Goal: Check status: Check status

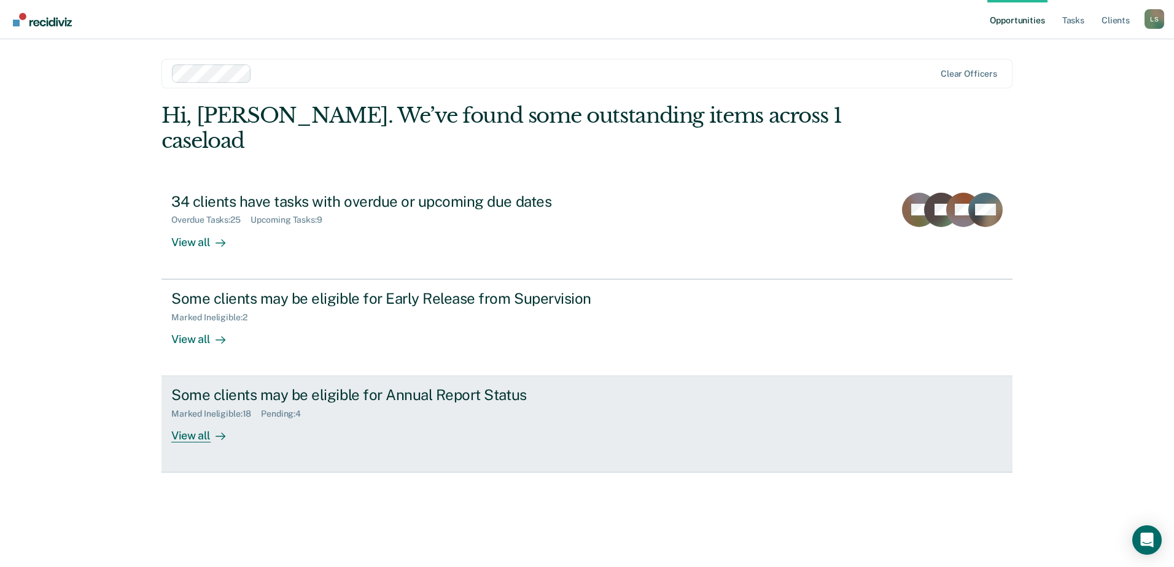
click at [387, 404] on div "Marked Ineligible : 18 Pending : 4" at bounding box center [386, 411] width 431 height 15
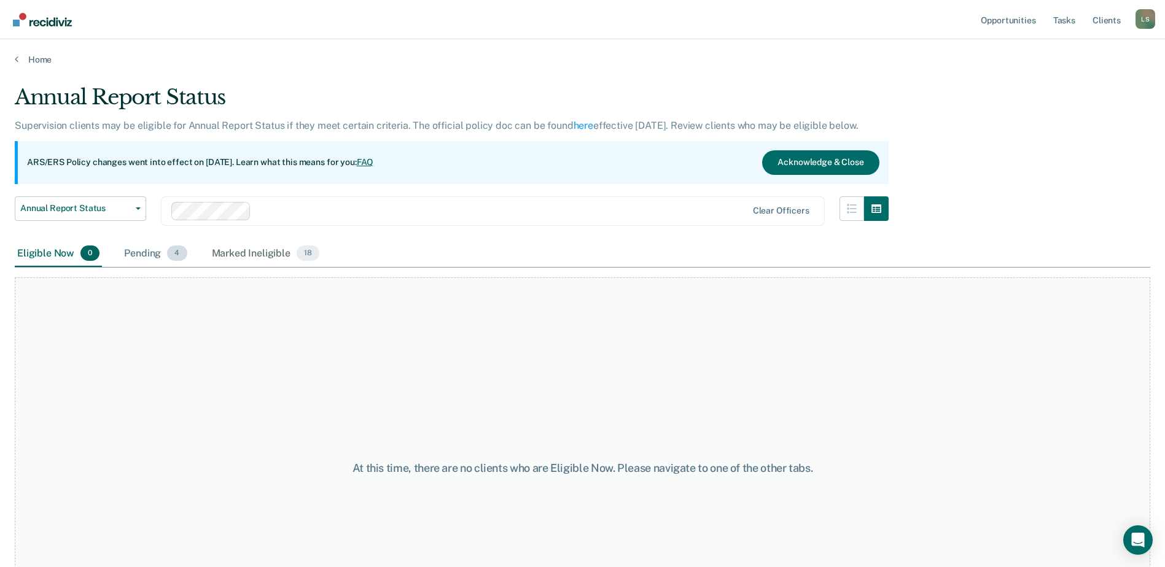
click at [147, 254] on div "Pending 4" at bounding box center [156, 254] width 68 height 27
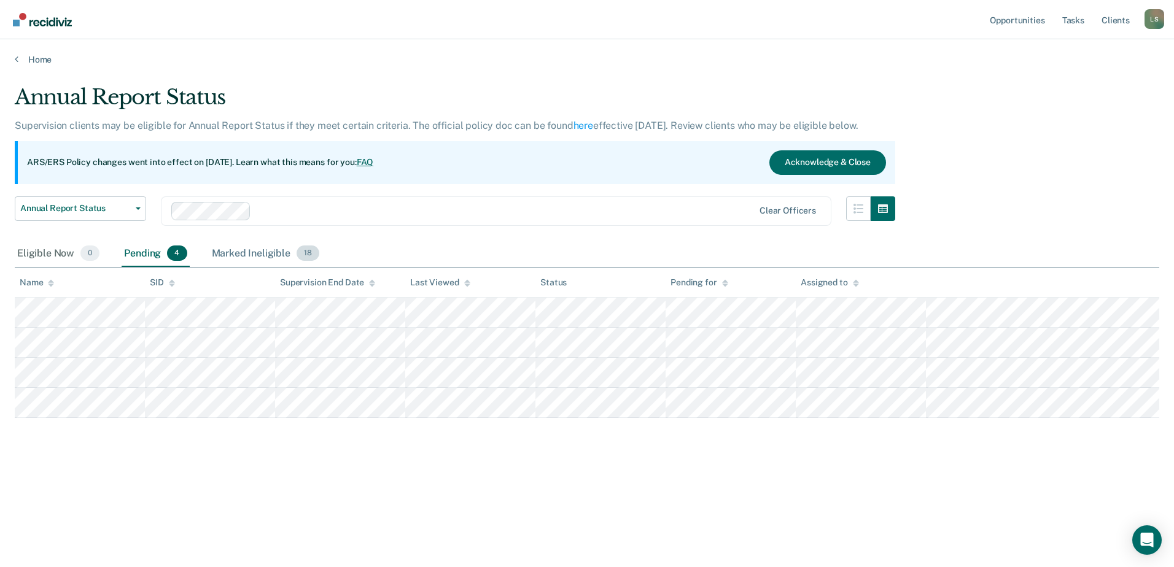
click at [267, 252] on div "Marked Ineligible 18" at bounding box center [265, 254] width 112 height 27
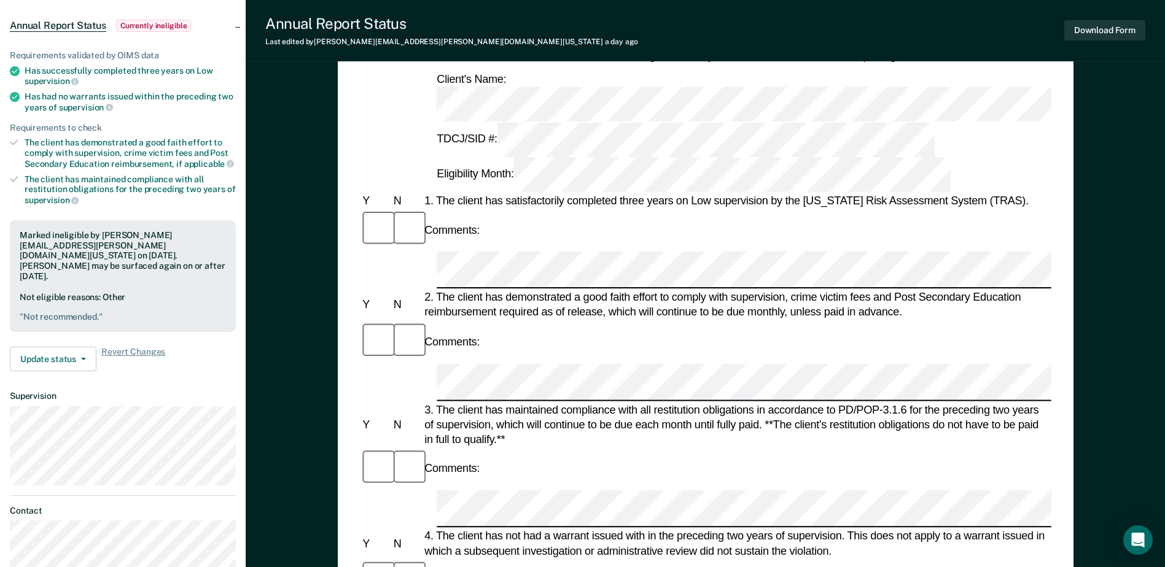
scroll to position [123, 0]
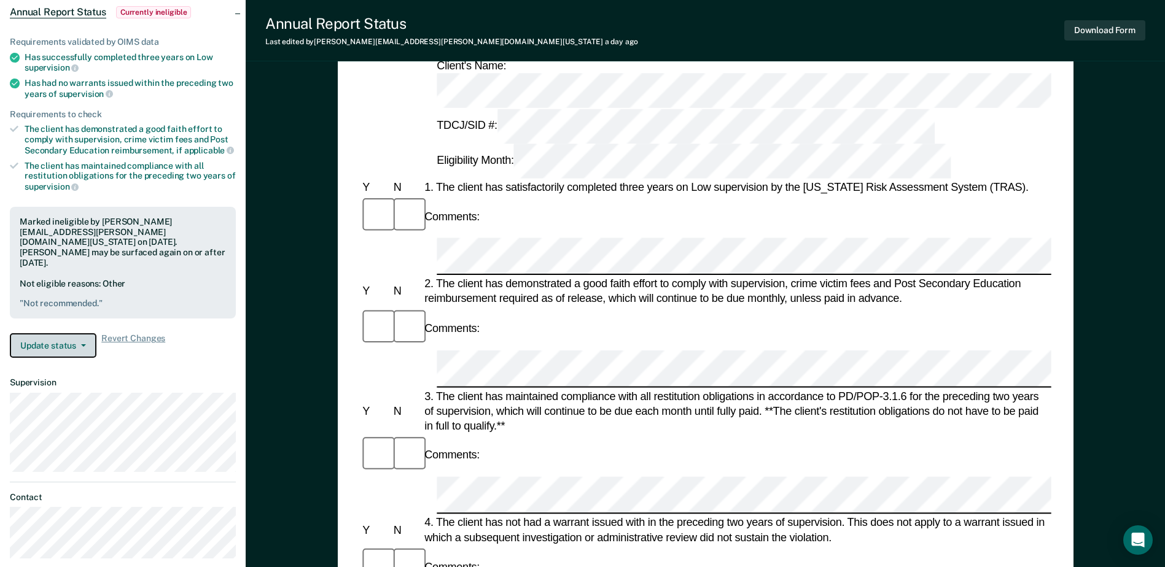
click at [54, 333] on button "Update status" at bounding box center [53, 345] width 87 height 25
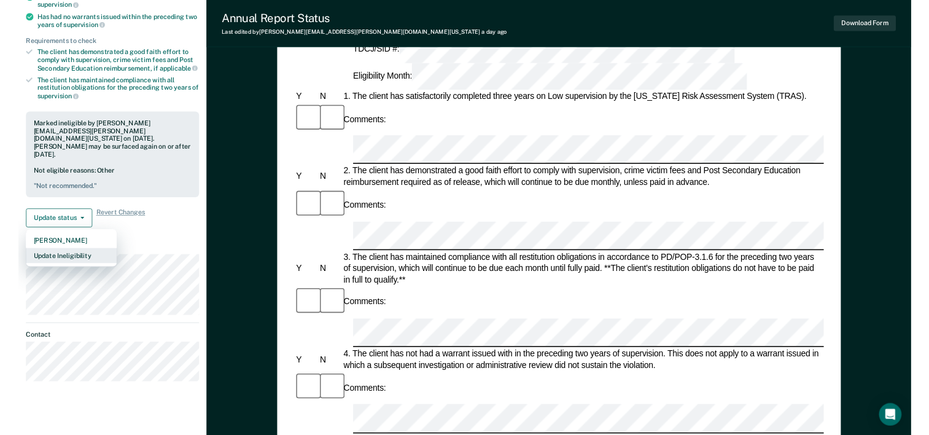
scroll to position [0, 0]
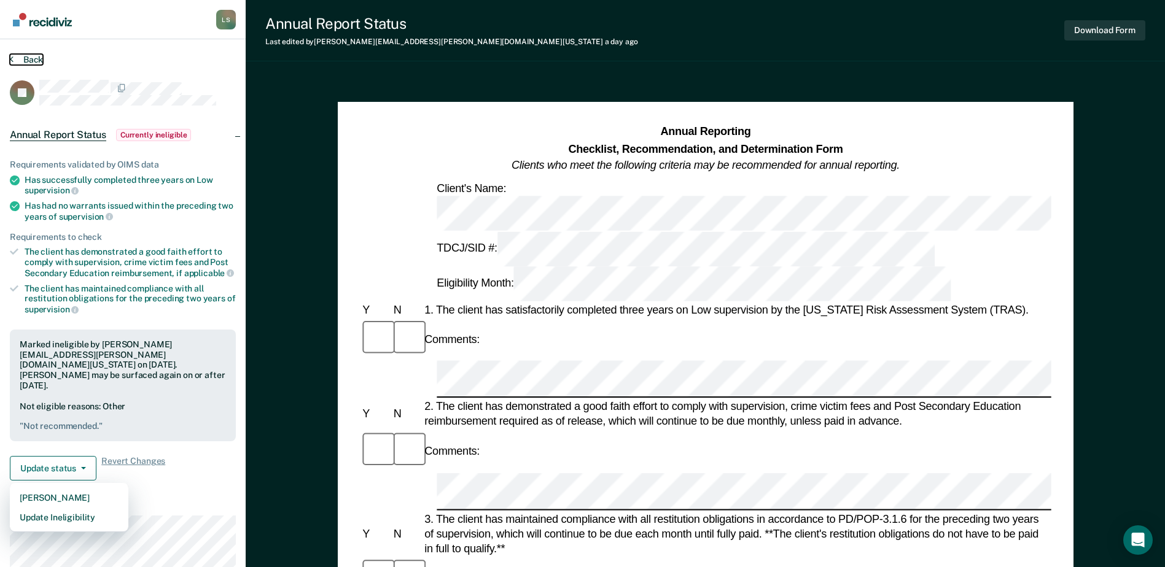
click at [28, 62] on button "Back" at bounding box center [26, 59] width 33 height 11
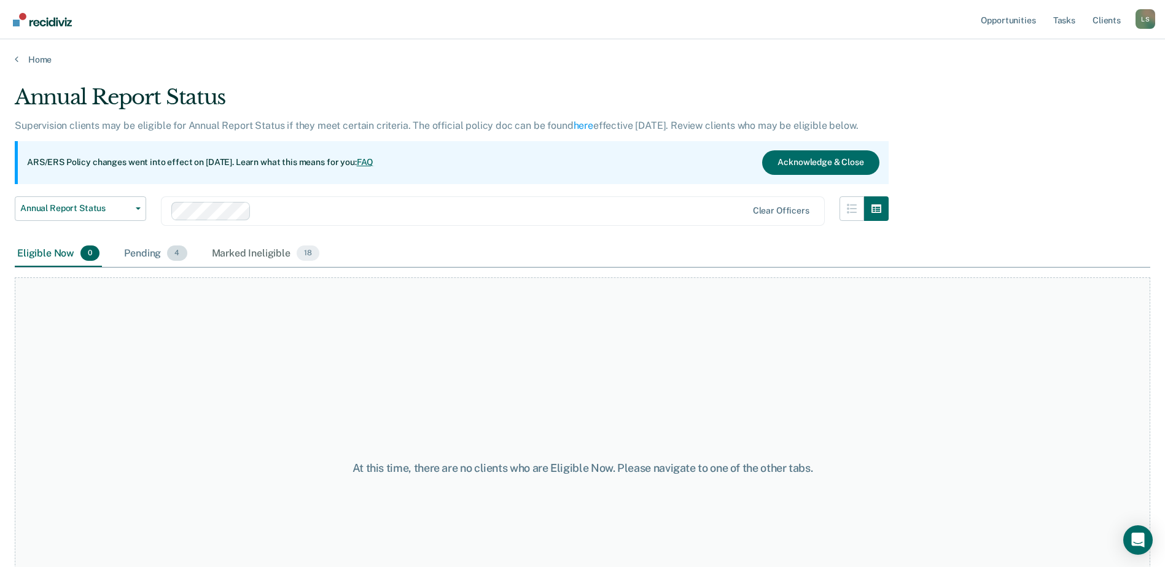
click at [136, 255] on div "Pending 4" at bounding box center [156, 254] width 68 height 27
